Goal: Navigation & Orientation: Find specific page/section

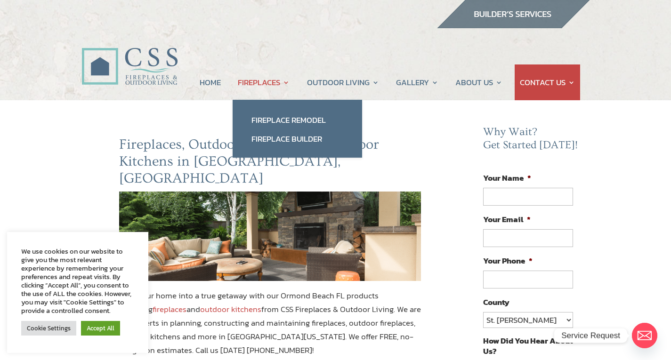
click at [285, 84] on link "FIREPLACES" at bounding box center [264, 83] width 52 height 36
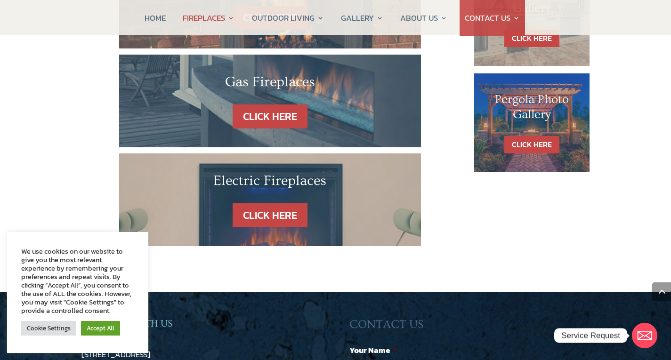
scroll to position [674, 0]
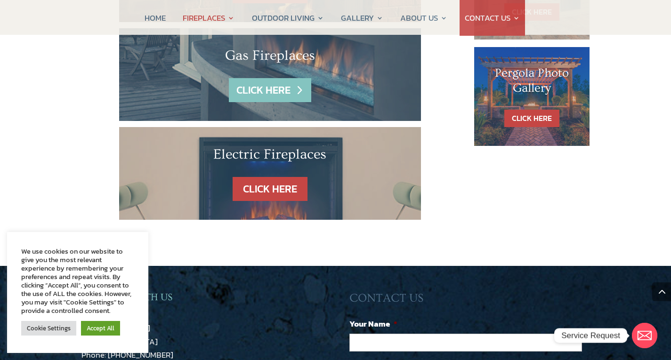
click at [244, 78] on link "CLICK HERE" at bounding box center [270, 90] width 82 height 24
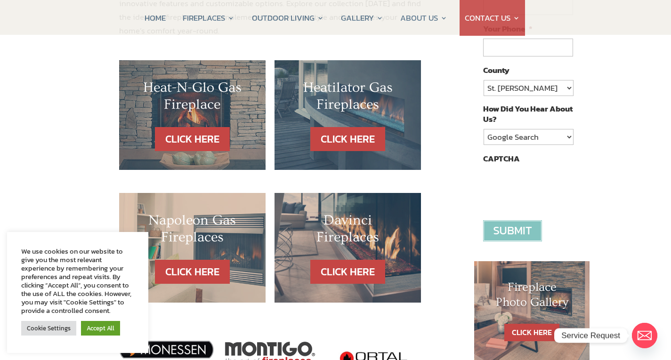
scroll to position [225, 0]
